Goal: Task Accomplishment & Management: Use online tool/utility

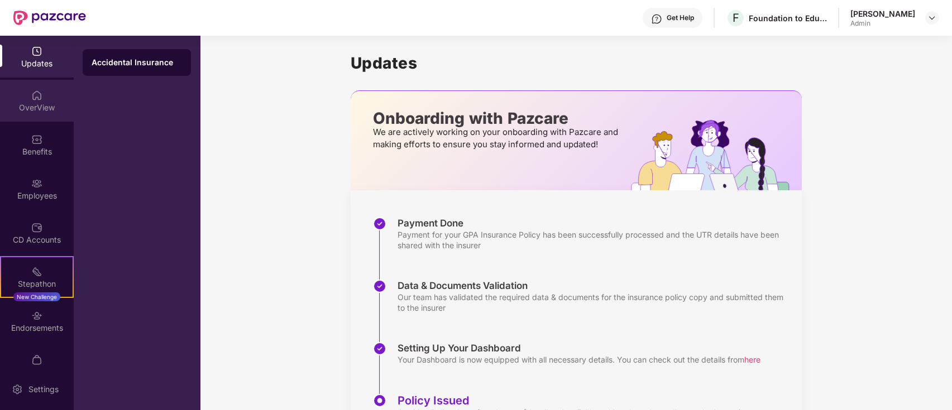
click at [36, 100] on div "OverView" at bounding box center [37, 101] width 74 height 42
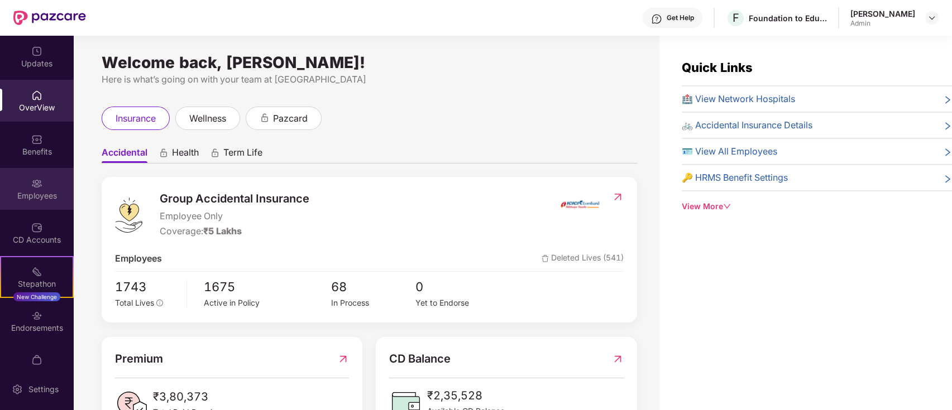
click at [41, 190] on div "Employees" at bounding box center [37, 195] width 74 height 11
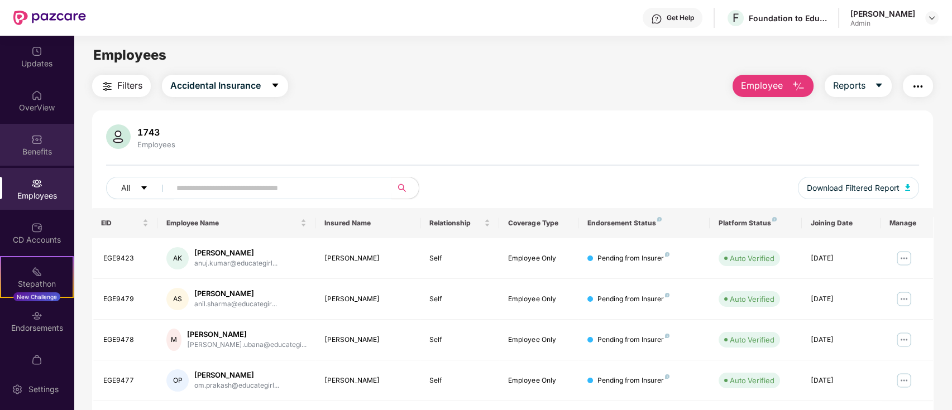
click at [39, 126] on div "Benefits" at bounding box center [37, 145] width 74 height 42
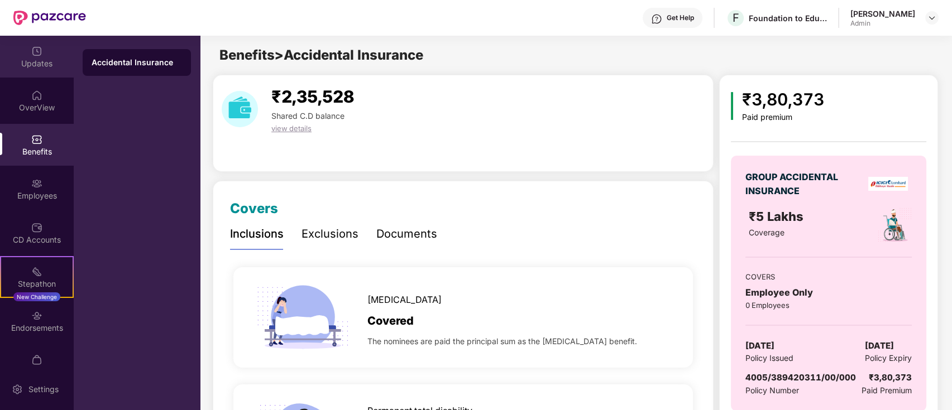
click at [33, 59] on div "Updates" at bounding box center [37, 63] width 74 height 11
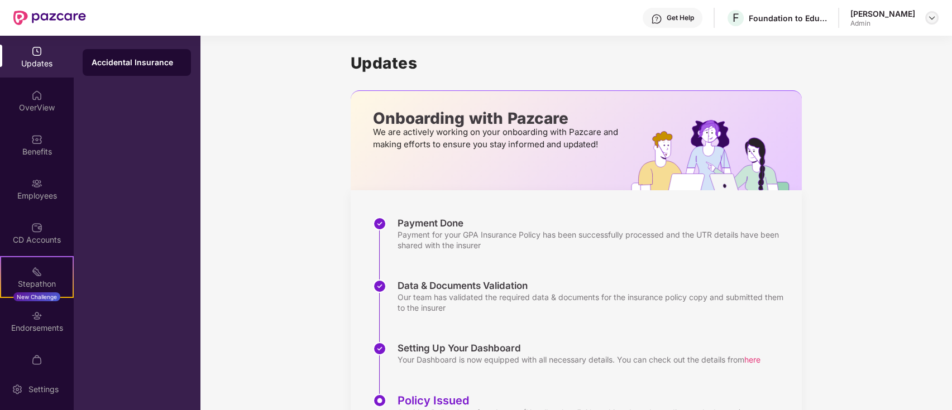
click at [932, 18] on img at bounding box center [931, 17] width 9 height 9
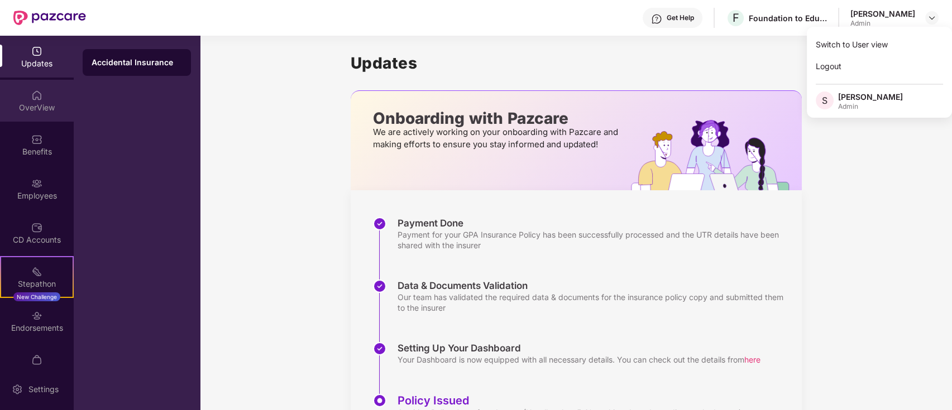
click at [50, 103] on div "OverView" at bounding box center [37, 107] width 74 height 11
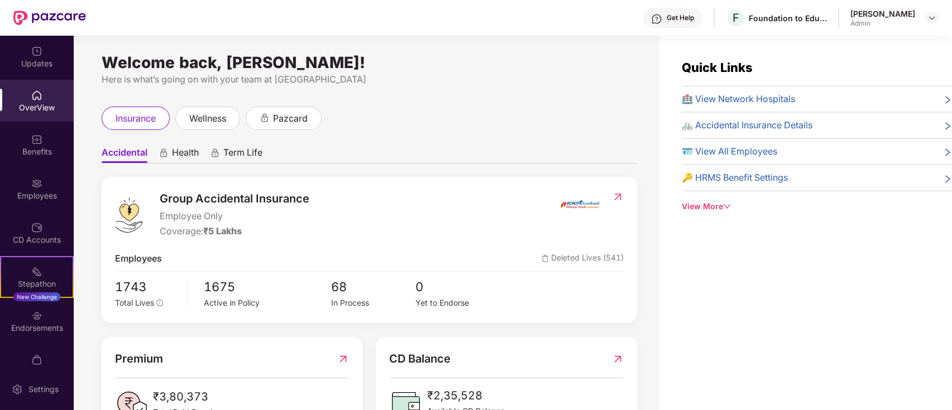
click at [726, 206] on icon "down" at bounding box center [727, 207] width 8 height 8
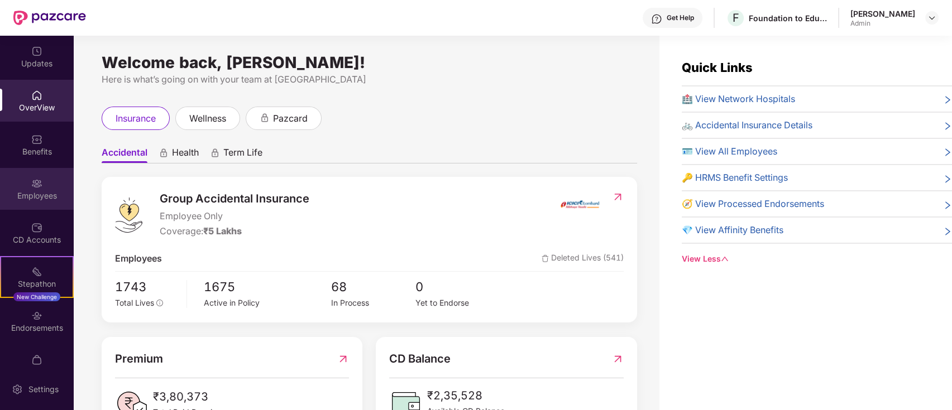
click at [20, 181] on div "Employees" at bounding box center [37, 189] width 74 height 42
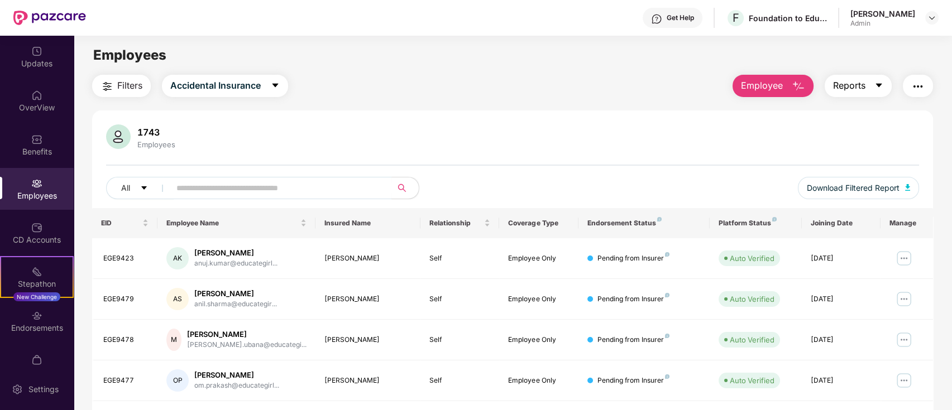
click at [882, 84] on icon "caret-down" at bounding box center [878, 85] width 9 height 9
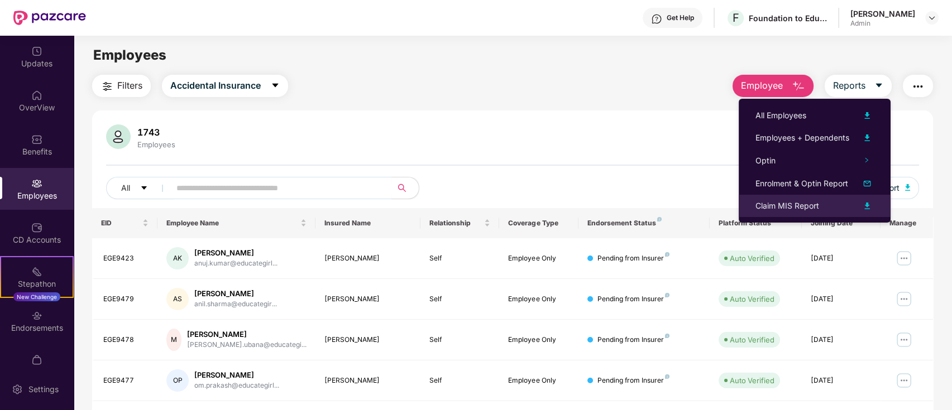
click at [796, 207] on div "Claim MIS Report" at bounding box center [787, 206] width 64 height 12
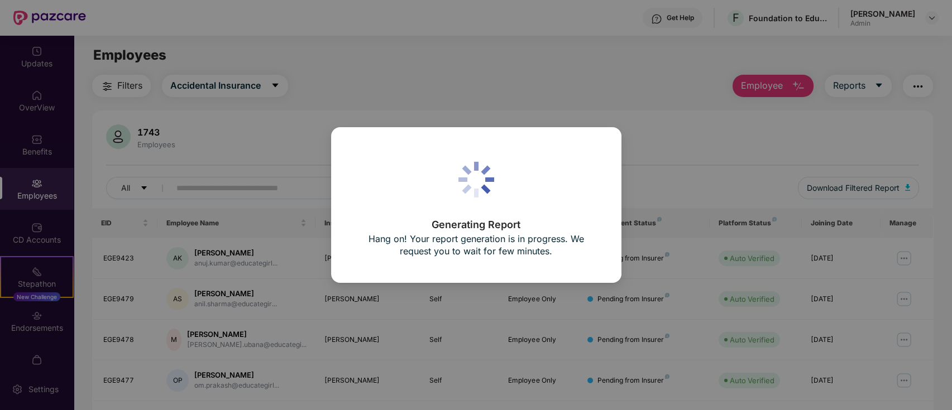
click at [513, 174] on div "Generating Report Hang on! Your report generation is in progress. We request yo…" at bounding box center [476, 205] width 244 height 109
click at [525, 57] on div "Generating Report Hang on! Your report generation is in progress. We request yo…" at bounding box center [476, 205] width 952 height 410
